Goal: Navigation & Orientation: Understand site structure

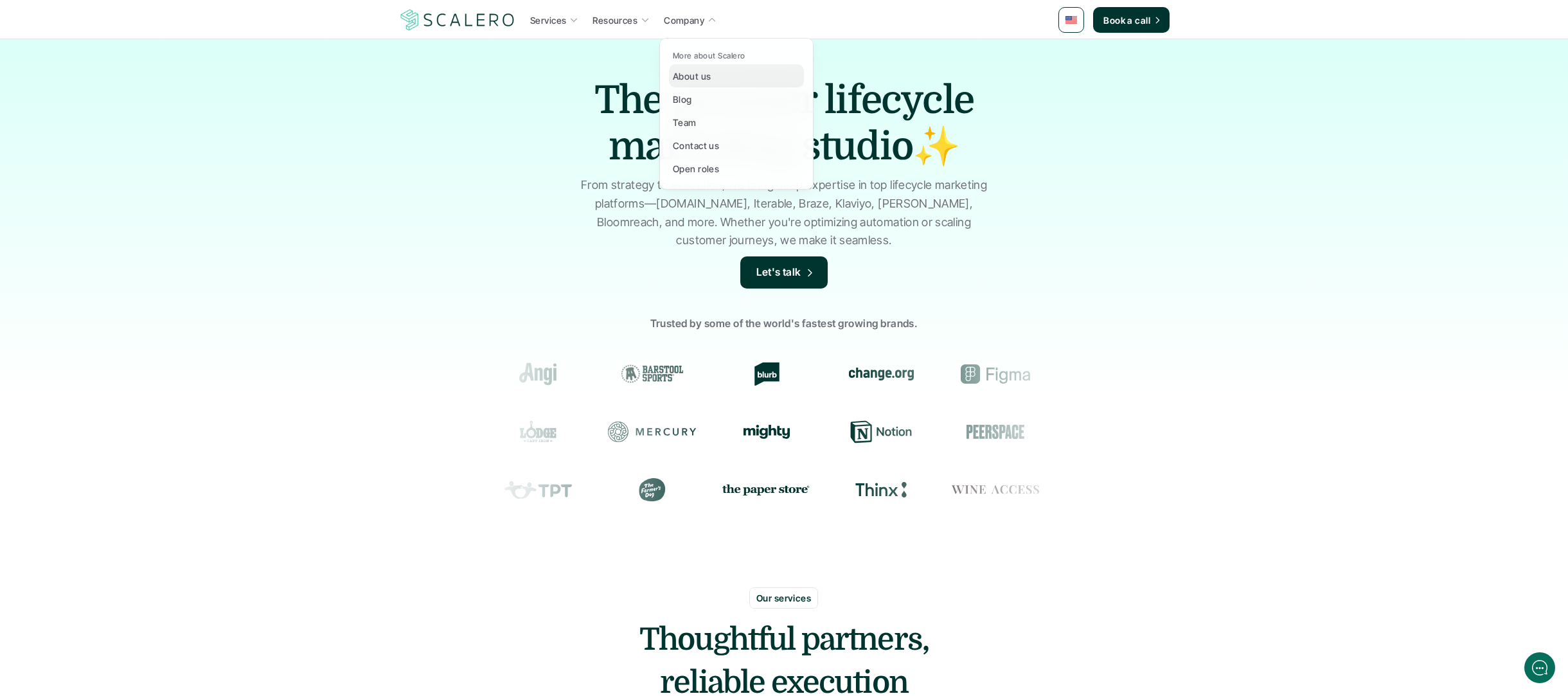
click at [699, 74] on p "About us" at bounding box center [692, 76] width 38 height 13
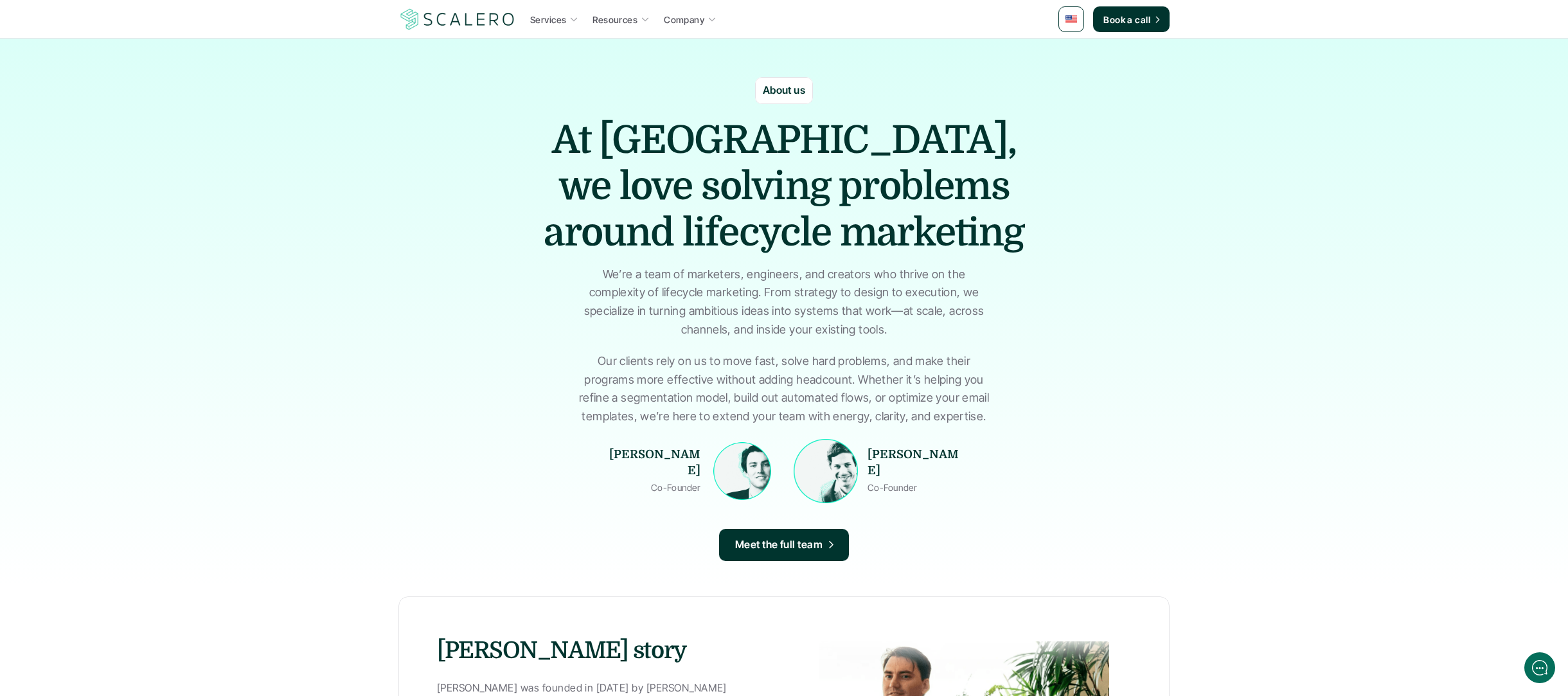
click at [722, 472] on img at bounding box center [742, 471] width 58 height 58
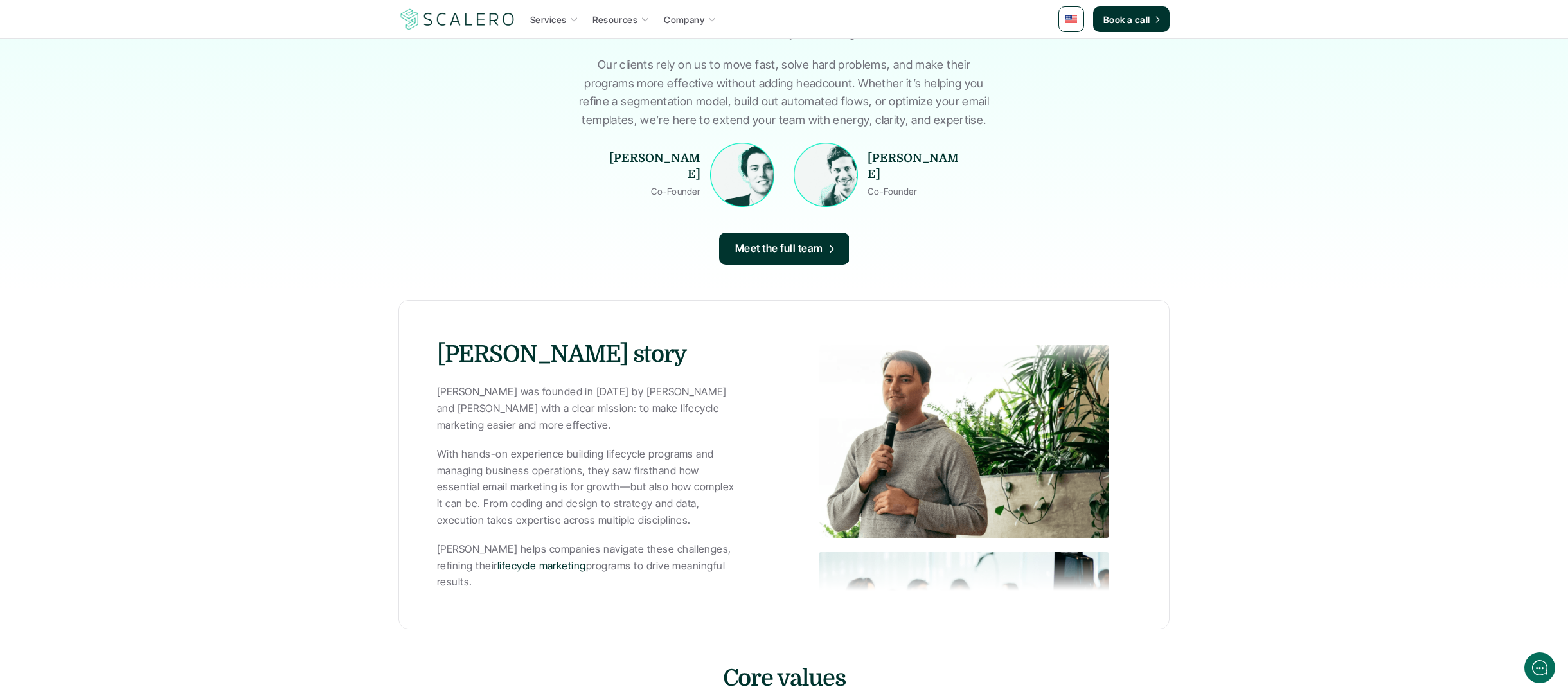
click at [816, 254] on p "Meet the full team" at bounding box center [779, 249] width 88 height 17
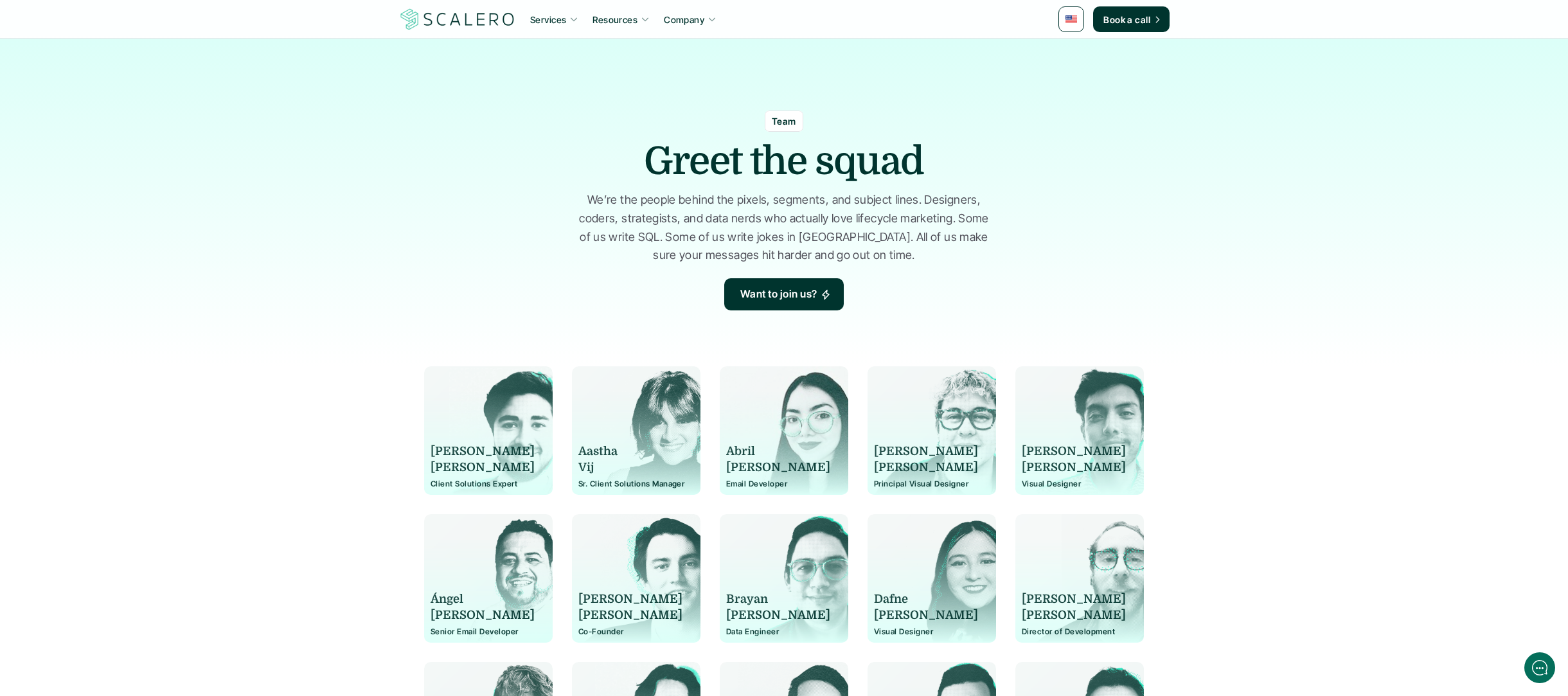
click at [452, 13] on img at bounding box center [457, 20] width 118 height 25
